Goal: Task Accomplishment & Management: Use online tool/utility

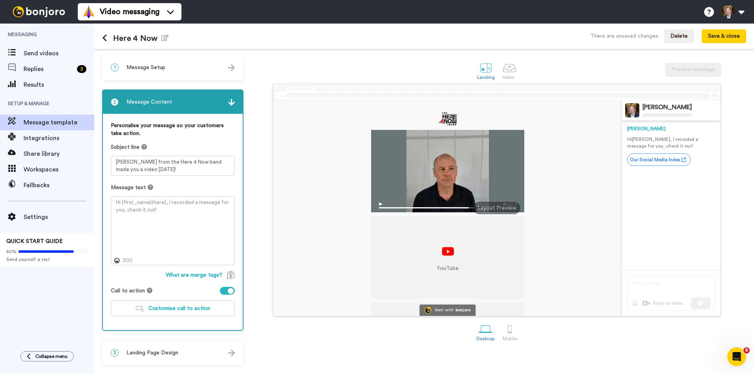
click at [131, 203] on textarea at bounding box center [173, 230] width 124 height 69
click at [128, 203] on textarea at bounding box center [173, 230] width 124 height 69
click at [156, 203] on textarea "Hi there," at bounding box center [173, 230] width 124 height 69
drag, startPoint x: 138, startPoint y: 202, endPoint x: 202, endPoint y: 126, distance: 99.4
click at [139, 202] on textarea "Hi there, I kept this video short" at bounding box center [173, 230] width 124 height 69
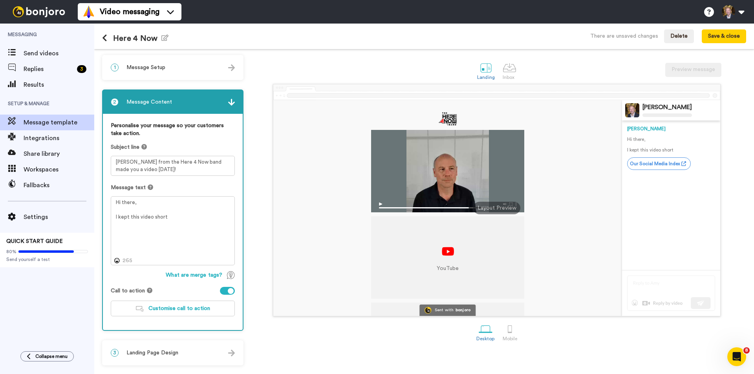
click at [179, 216] on textarea "Hi there, I kept this video short" at bounding box center [173, 230] width 124 height 69
drag, startPoint x: 165, startPoint y: 216, endPoint x: 167, endPoint y: 197, distance: 19.3
click at [165, 216] on textarea "Hi there, I kept this video short. It's fun and it answers this:" at bounding box center [173, 230] width 124 height 69
click at [152, 224] on textarea "Hi there, I kept this video shorter than a guitar solo, and it answers this:" at bounding box center [173, 230] width 124 height 69
click at [150, 223] on textarea "Hi there, I kept this video shorter than a guitar solo, and it answers this: Wh…" at bounding box center [173, 230] width 124 height 69
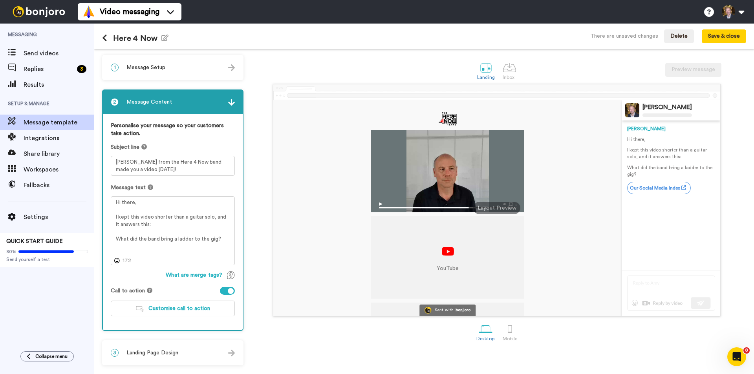
click at [228, 238] on textarea "Hi there, I kept this video shorter than a guitar solo, and it answers this: Wh…" at bounding box center [173, 230] width 124 height 69
click at [221, 236] on textarea "Hi there, I kept this video shorter than a guitar solo, and it answers this: Wh…" at bounding box center [173, 230] width 124 height 69
click at [217, 239] on textarea "Hi there, I kept this video shorter than a guitar solo, and it answers this: Wh…" at bounding box center [173, 230] width 124 height 69
click at [123, 245] on textarea "Hi there, I kept this video shorter than a guitar solo, and it answers this: Wh…" at bounding box center [173, 230] width 124 height 69
click at [224, 239] on textarea "Hi there, I kept this video shorter than a guitar solo, and it answers this: Wh…" at bounding box center [173, 230] width 124 height 69
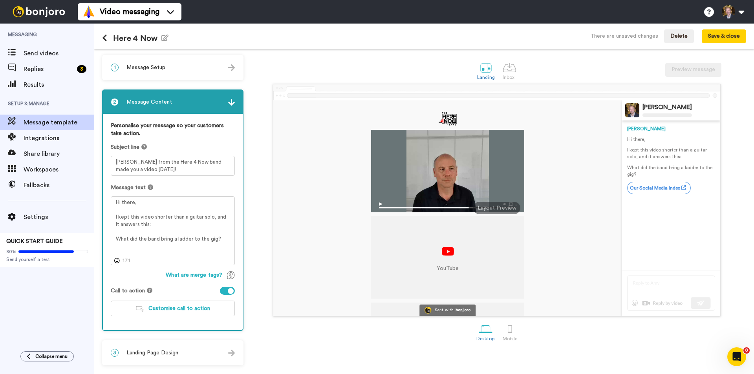
click at [160, 222] on textarea "Hi there, I kept this video shorter than a guitar solo, and it answers this: Wh…" at bounding box center [173, 230] width 124 height 69
click at [224, 238] on textarea "Hi there, I kept this video shorter than a guitar solo, and it answers these tw…" at bounding box center [173, 230] width 124 height 69
click at [222, 238] on textarea "Hi there, I kept this video shorter than a guitar solo, and it answers these tw…" at bounding box center [173, 230] width 124 height 69
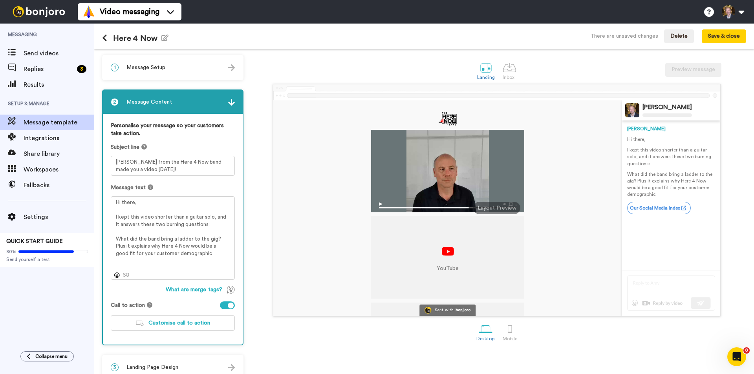
click at [199, 257] on textarea "Hi there, I kept this video shorter than a guitar solo, and it answers these tw…" at bounding box center [173, 238] width 124 height 84
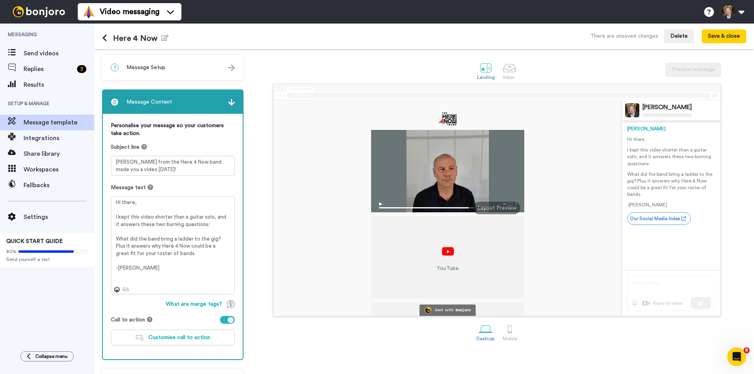
drag, startPoint x: 141, startPoint y: 247, endPoint x: 167, endPoint y: 149, distance: 101.0
click at [141, 246] on textarea "Hi there, I kept this video shorter than a guitar solo, and it answers these tw…" at bounding box center [173, 245] width 124 height 98
click at [226, 246] on textarea "Hi there, I kept this video shorter than a guitar solo, and it answers these tw…" at bounding box center [173, 245] width 124 height 98
click at [210, 241] on textarea "Hi there, I kept this video shorter than a guitar solo, and it answers these tw…" at bounding box center [173, 245] width 124 height 98
click at [215, 239] on textarea "Hi there, I kept this video shorter than a guitar solo, and it answers these tw…" at bounding box center [173, 245] width 124 height 98
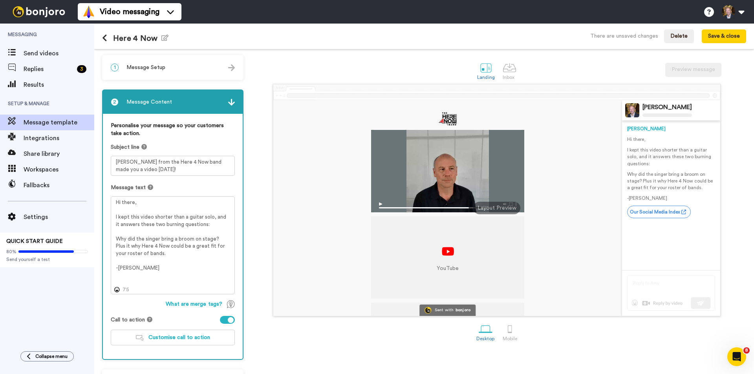
drag, startPoint x: 119, startPoint y: 246, endPoint x: 188, endPoint y: 196, distance: 84.9
click at [120, 245] on textarea "Hi there, I kept this video shorter than a guitar solo, and it answers these tw…" at bounding box center [173, 245] width 124 height 98
drag, startPoint x: 130, startPoint y: 267, endPoint x: 108, endPoint y: 201, distance: 70.0
click at [108, 201] on div "Personalise your message so your customers take action. Subject line [PERSON_NA…" at bounding box center [173, 236] width 140 height 245
type textarea "Hi there, I kept this video shorter than a guitar solo, and it answers these tw…"
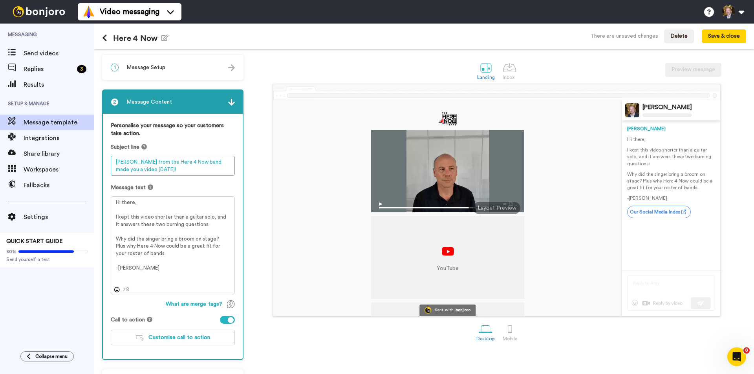
click at [132, 169] on textarea "[PERSON_NAME] from the Here 4 Now band made you a video [DATE]!" at bounding box center [173, 166] width 124 height 20
drag, startPoint x: 132, startPoint y: 169, endPoint x: 177, endPoint y: 156, distance: 46.6
click at [132, 168] on textarea "[PERSON_NAME] from the Here 4 Now band made you a video [DATE]!" at bounding box center [173, 166] width 124 height 20
click at [135, 161] on textarea "[PERSON_NAME] from the Here 4 Now band made you a video [DATE]!" at bounding box center [173, 166] width 124 height 20
click at [161, 170] on textarea "[PERSON_NAME] from the Here 4 Now band made you a video [DATE]!" at bounding box center [173, 166] width 124 height 20
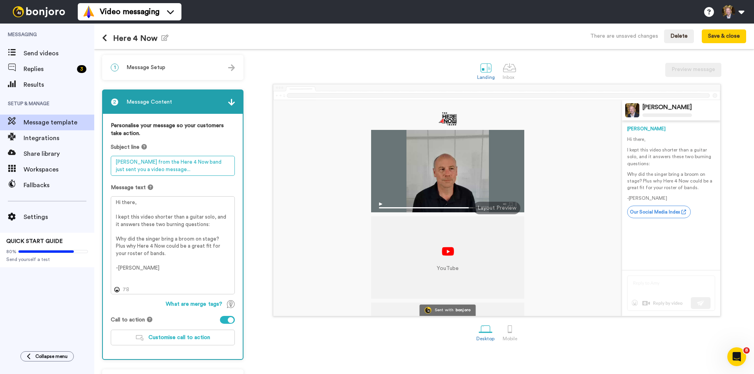
click at [144, 162] on textarea "[PERSON_NAME] from the Here 4 Now band just sent you a video message..." at bounding box center [173, 166] width 124 height 20
type textarea "[PERSON_NAME] from the Here 4 Now band just sent you a video message..."
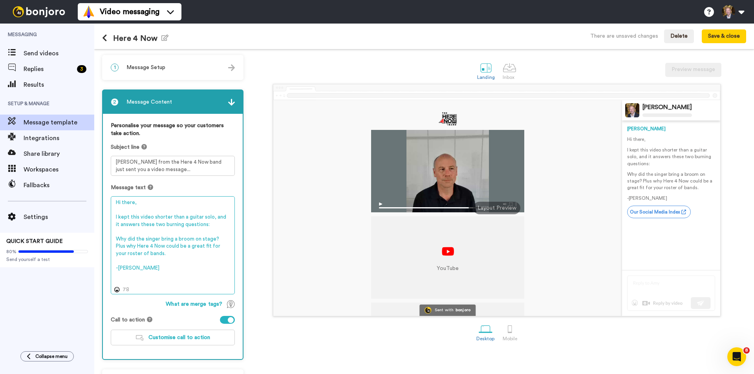
click at [153, 219] on textarea "Hi there, I kept this video shorter than a guitar solo, and it answers these tw…" at bounding box center [173, 245] width 124 height 98
click at [130, 224] on textarea "Hi there, I kept this shorter than a guitar solo. It answers these two burning …" at bounding box center [173, 245] width 124 height 98
click at [136, 239] on textarea "Hi there, I kept this shorter than a guitar solo. It answers these two burning …" at bounding box center [173, 245] width 124 height 98
click at [194, 238] on textarea "Hi there, I kept this shorter than a guitar solo. It answers these two burning …" at bounding box center [173, 245] width 124 height 98
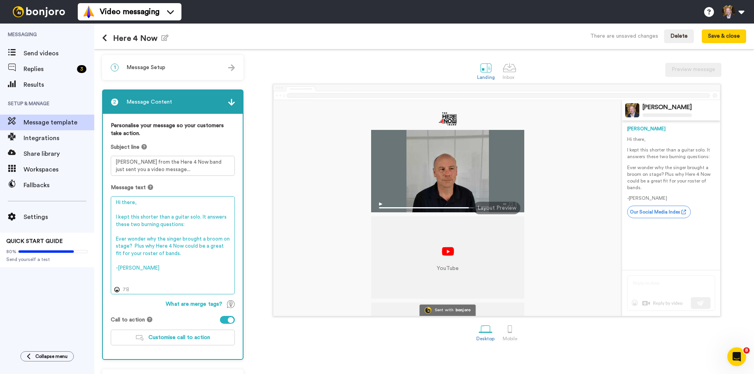
click at [134, 245] on textarea "Hi there, I kept this shorter than a guitar solo. It answers these two burning …" at bounding box center [173, 245] width 124 height 98
click at [221, 246] on textarea "Hi there, I kept this shorter than a guitar solo. It answers these two burning …" at bounding box center [173, 245] width 124 height 98
click at [190, 223] on textarea "Hi there, I kept this shorter than a guitar solo. It answers these two burning …" at bounding box center [173, 245] width 124 height 98
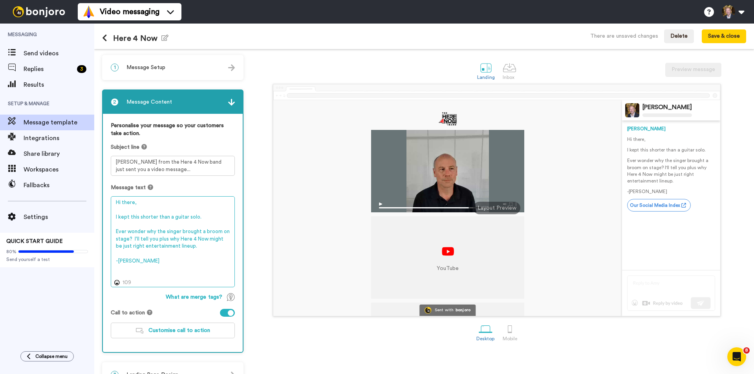
click at [132, 238] on textarea "Hi there, I kept this shorter than a guitar solo. Ever wonder why the singer br…" at bounding box center [173, 241] width 124 height 91
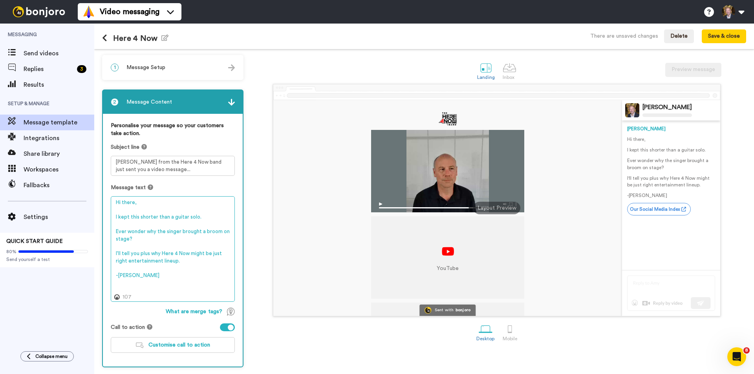
click at [205, 217] on textarea "Hi there, I kept this shorter than a guitar solo. Ever wonder why the singer br…" at bounding box center [173, 249] width 124 height 106
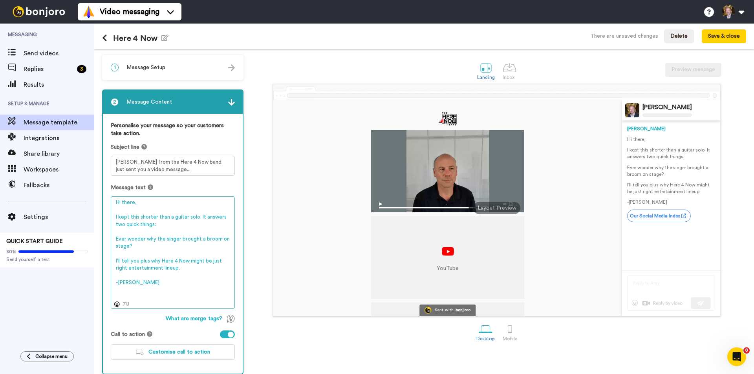
drag, startPoint x: 134, startPoint y: 282, endPoint x: 112, endPoint y: 203, distance: 82.0
click at [112, 203] on textarea "Hi there, I kept this shorter than a guitar solo. It answers two quick things: …" at bounding box center [173, 252] width 124 height 113
click at [177, 288] on textarea "Hi there, I kept this shorter than a guitar solo. It answers two quick things: …" at bounding box center [173, 252] width 124 height 113
click at [148, 239] on textarea "Hi there, I kept this shorter than a guitar solo. It answers two quick things: …" at bounding box center [173, 252] width 124 height 113
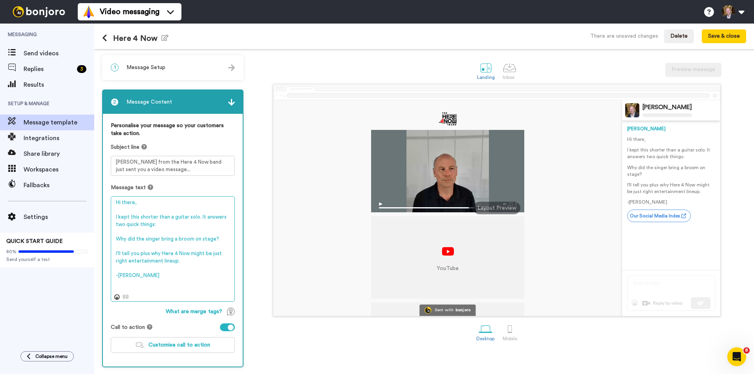
drag, startPoint x: 152, startPoint y: 254, endPoint x: 164, endPoint y: 238, distance: 19.9
click at [152, 254] on textarea "Hi there, I kept this shorter than a guitar solo. It answers two quick things: …" at bounding box center [173, 249] width 124 height 106
click at [197, 258] on textarea "Hi there, I kept this shorter than a guitar solo. It answers two quick things: …" at bounding box center [173, 249] width 124 height 106
click at [116, 260] on textarea "Hi there, I kept this shorter than a guitar solo. It answers two quick things: …" at bounding box center [173, 249] width 124 height 106
type textarea "Hi there, I kept this shorter than a guitar solo. It answers two quick things: …"
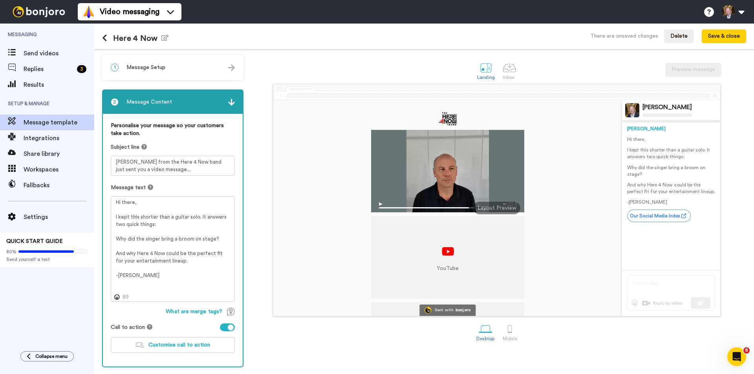
click at [255, 278] on div "YouTube YouTube Sent with bonjoro [PERSON_NAME] [PERSON_NAME] Hi there, I kept …" at bounding box center [496, 200] width 499 height 232
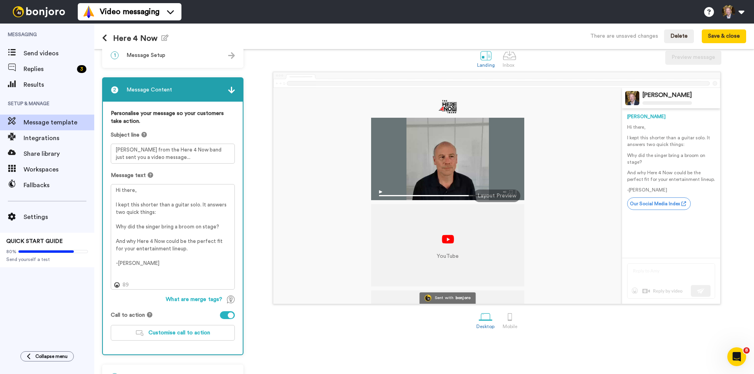
scroll to position [34, 0]
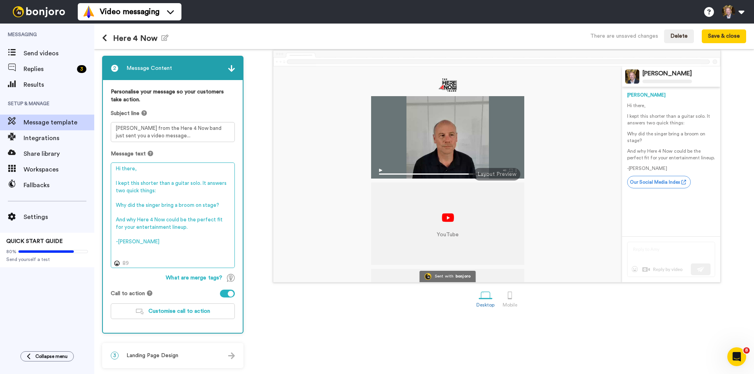
drag, startPoint x: 127, startPoint y: 242, endPoint x: 115, endPoint y: 169, distance: 74.5
click at [115, 169] on textarea "Hi there, I kept this shorter than a guitar solo. It answers two quick things: …" at bounding box center [173, 216] width 124 height 106
click at [195, 354] on div "3 Landing Page Design" at bounding box center [173, 356] width 140 height 24
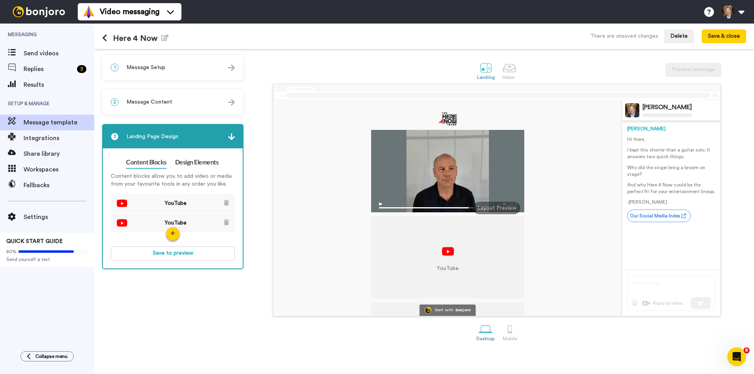
scroll to position [0, 0]
click at [724, 36] on button "Save & close" at bounding box center [724, 36] width 44 height 14
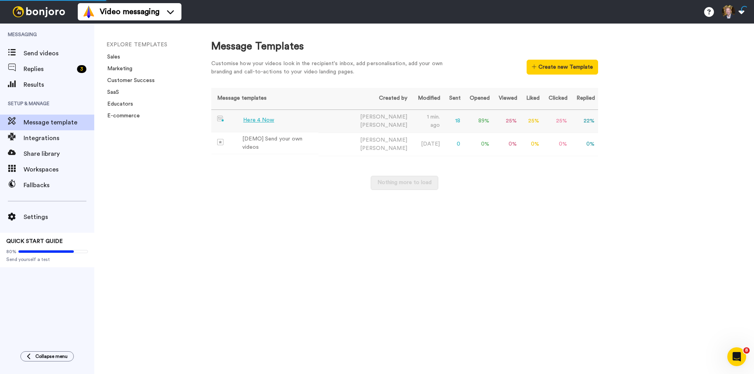
click at [258, 119] on div "Here 4 Now" at bounding box center [258, 120] width 31 height 8
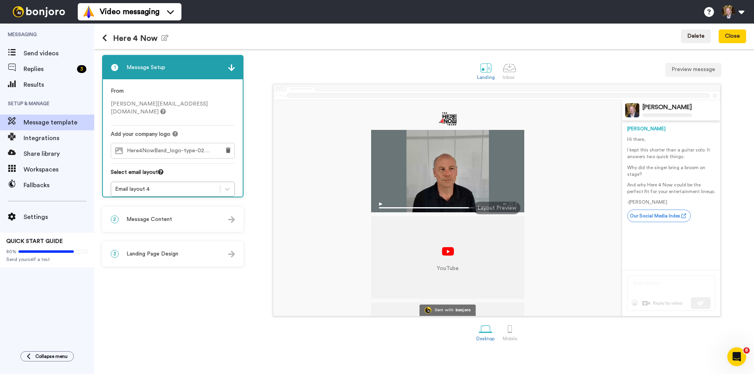
click at [169, 220] on span "Message Content" at bounding box center [149, 220] width 46 height 8
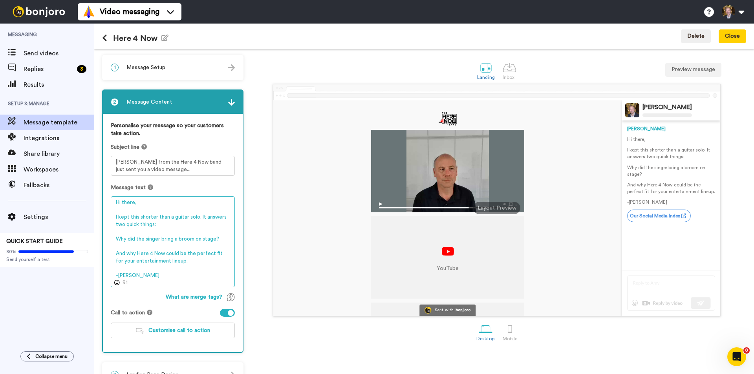
drag, startPoint x: 130, startPoint y: 275, endPoint x: 111, endPoint y: 202, distance: 75.4
click at [111, 202] on textarea "Hi there, I kept this shorter than a guitar solo. It answers two quick things: …" at bounding box center [173, 241] width 124 height 91
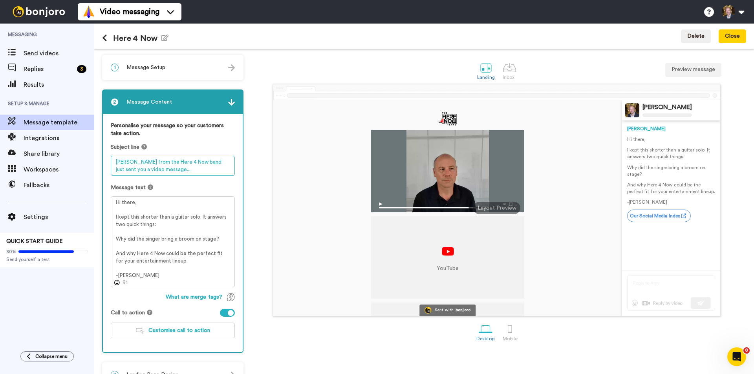
click at [182, 163] on textarea "[PERSON_NAME] from the Here 4 Now band just sent you a video message..." at bounding box center [173, 166] width 124 height 20
drag, startPoint x: 162, startPoint y: 168, endPoint x: 113, endPoint y: 157, distance: 50.5
click at [113, 157] on textarea "[PERSON_NAME] from the Here 4 Now band just sent you a video message..." at bounding box center [173, 166] width 124 height 20
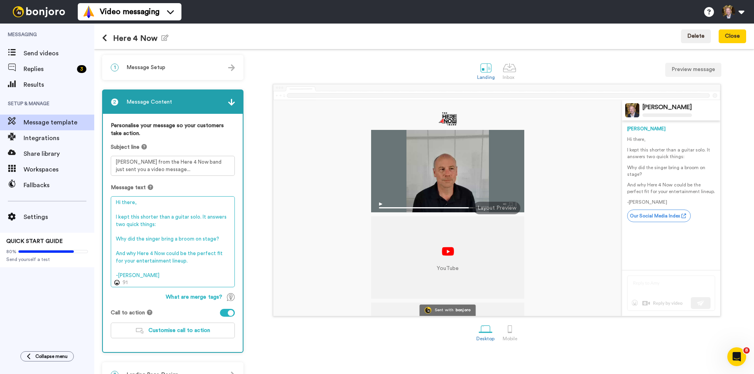
drag, startPoint x: 117, startPoint y: 272, endPoint x: 114, endPoint y: 199, distance: 73.1
click at [114, 199] on textarea "Hi there, I kept this shorter than a guitar solo. It answers two quick things: …" at bounding box center [173, 241] width 124 height 91
click at [258, 108] on div "YouTube YouTube Sent with bonjoro [PERSON_NAME] [PERSON_NAME] Hi there, I kept …" at bounding box center [496, 200] width 499 height 232
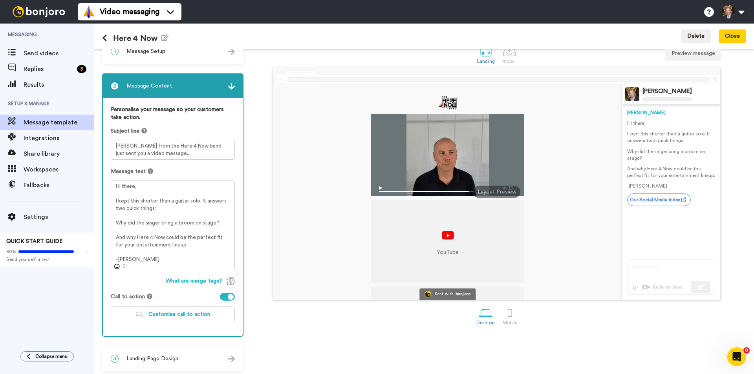
scroll to position [19, 0]
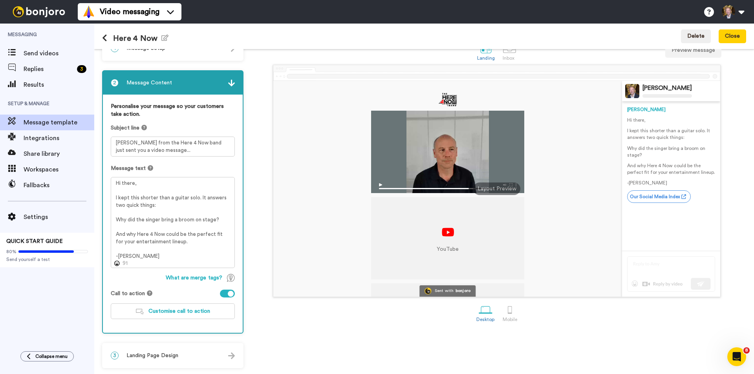
click at [157, 354] on span "Landing Page Design" at bounding box center [152, 356] width 52 height 8
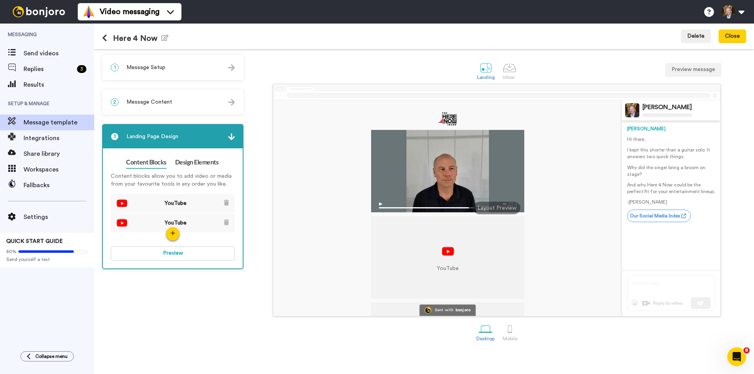
scroll to position [0, 0]
